Goal: Find specific page/section: Find specific page/section

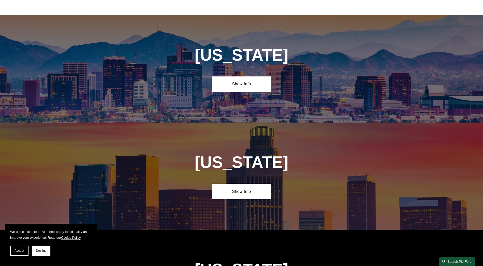
scroll to position [255, 0]
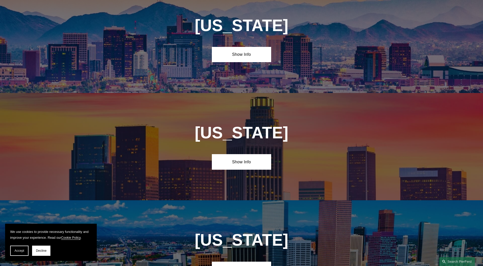
click at [248, 171] on div "California Show Info" at bounding box center [241, 146] width 483 height 107
drag, startPoint x: 248, startPoint y: 171, endPoint x: 249, endPoint y: 165, distance: 6.5
click at [249, 165] on link "Show Info" at bounding box center [241, 161] width 59 height 15
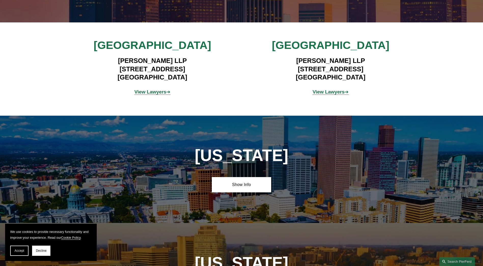
scroll to position [407, 0]
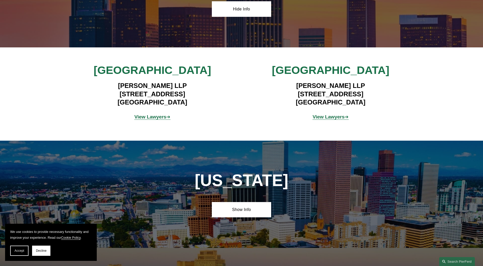
click at [327, 115] on p "View Lawyers ➔" at bounding box center [330, 117] width 119 height 9
click at [323, 118] on strong "View Lawyers" at bounding box center [329, 116] width 32 height 5
